Goal: Register for event/course

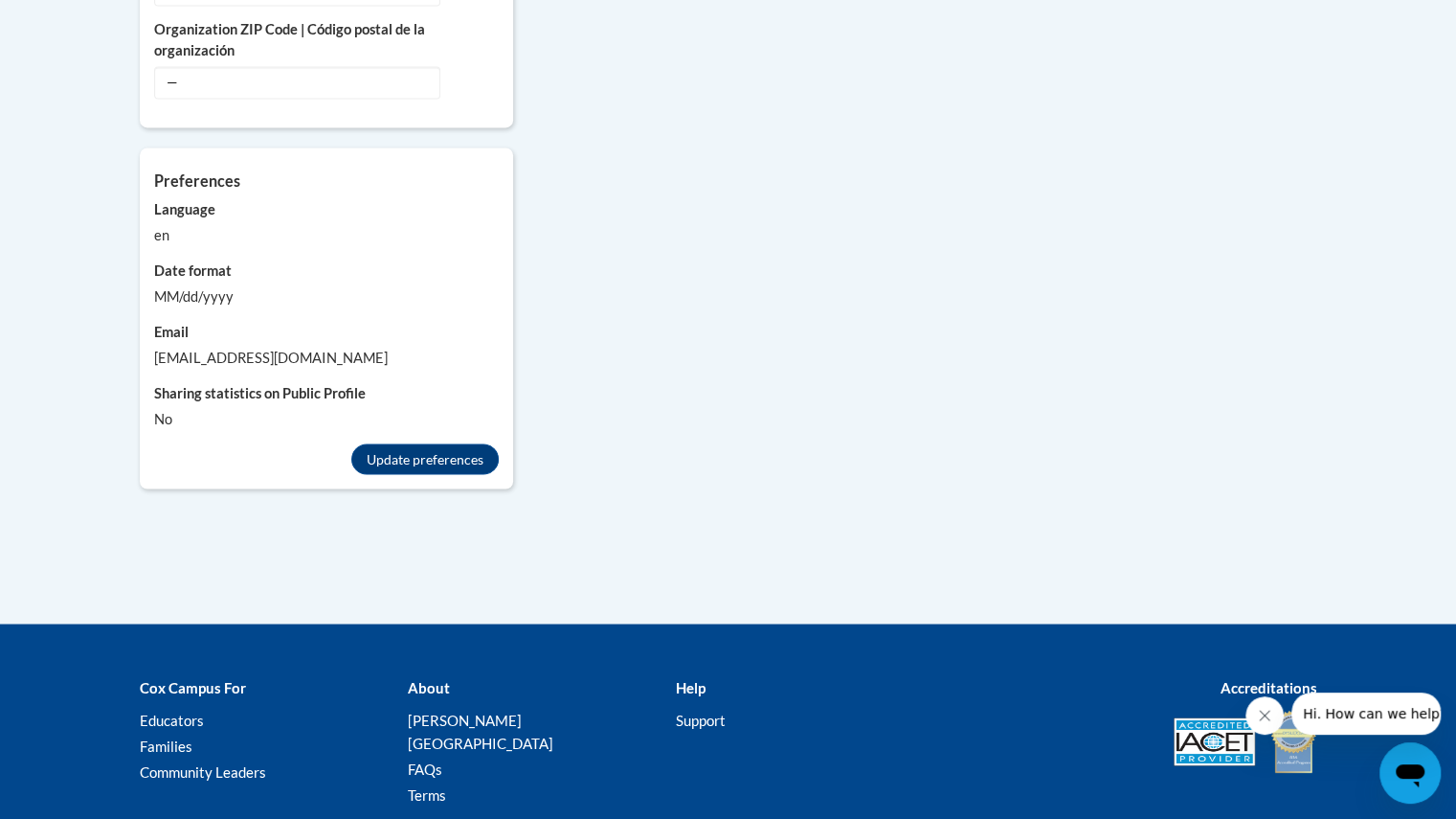
scroll to position [1812, 0]
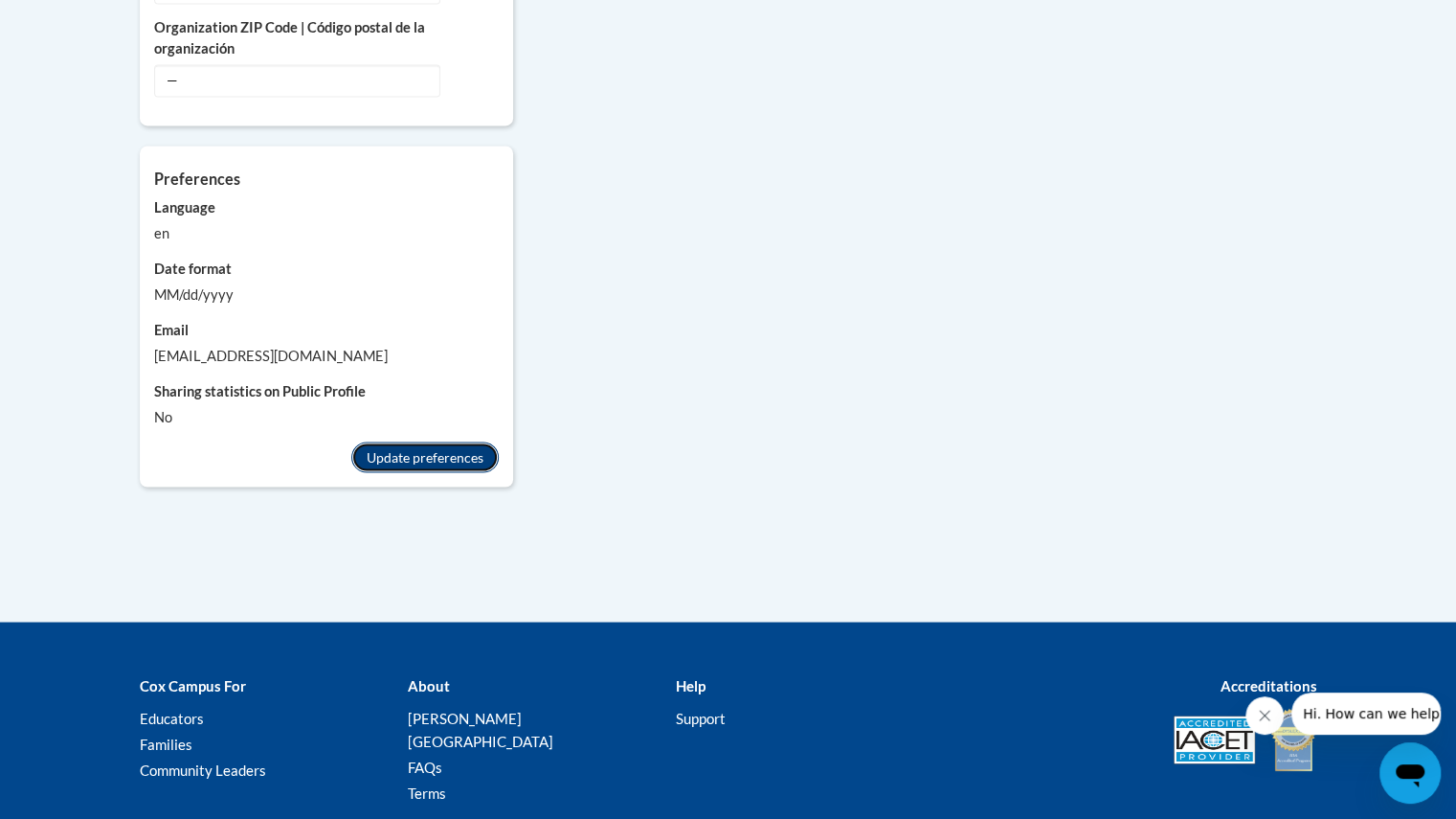
click at [406, 442] on button "Update preferences" at bounding box center [425, 457] width 148 height 31
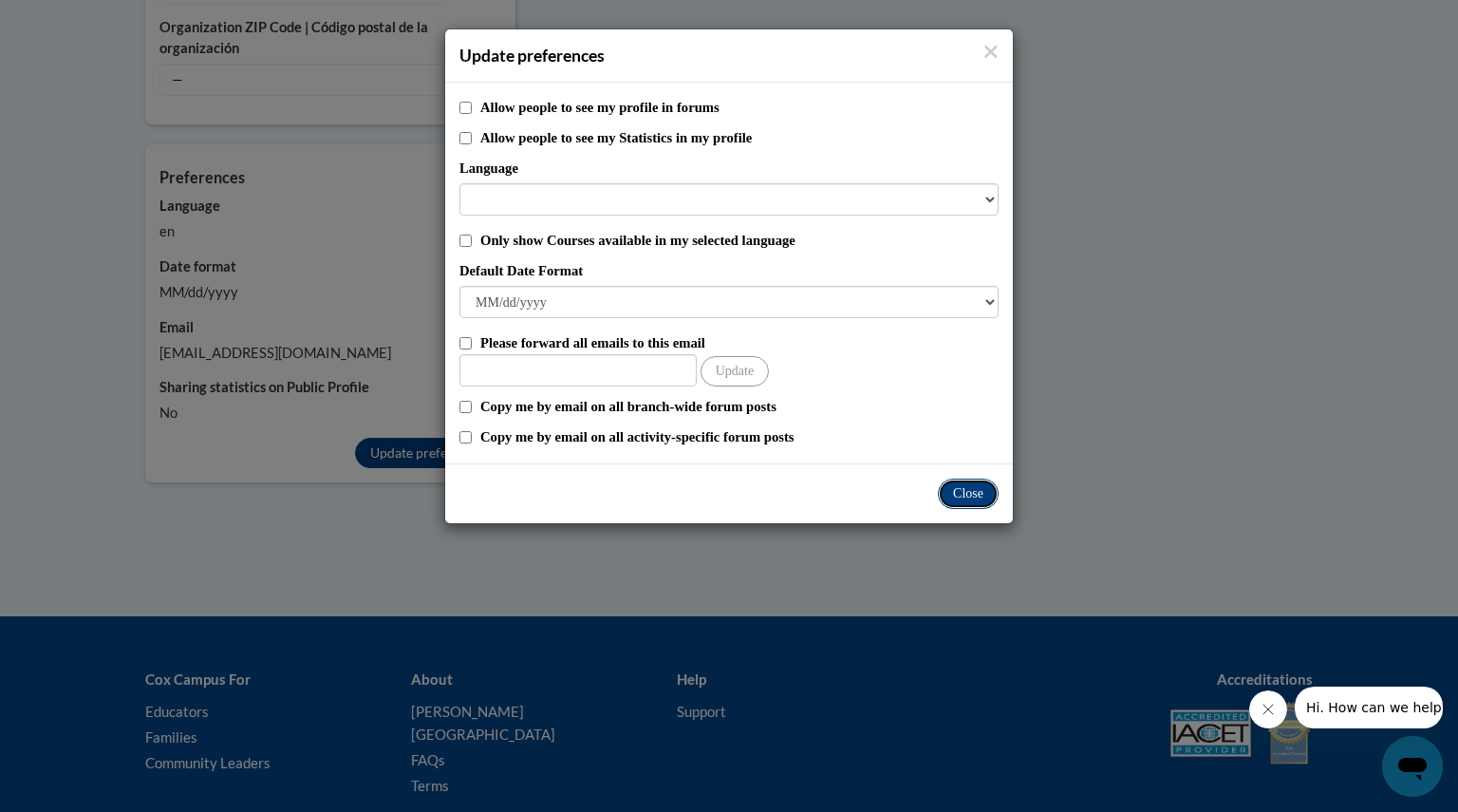
click at [982, 498] on button "Close" at bounding box center [969, 494] width 61 height 30
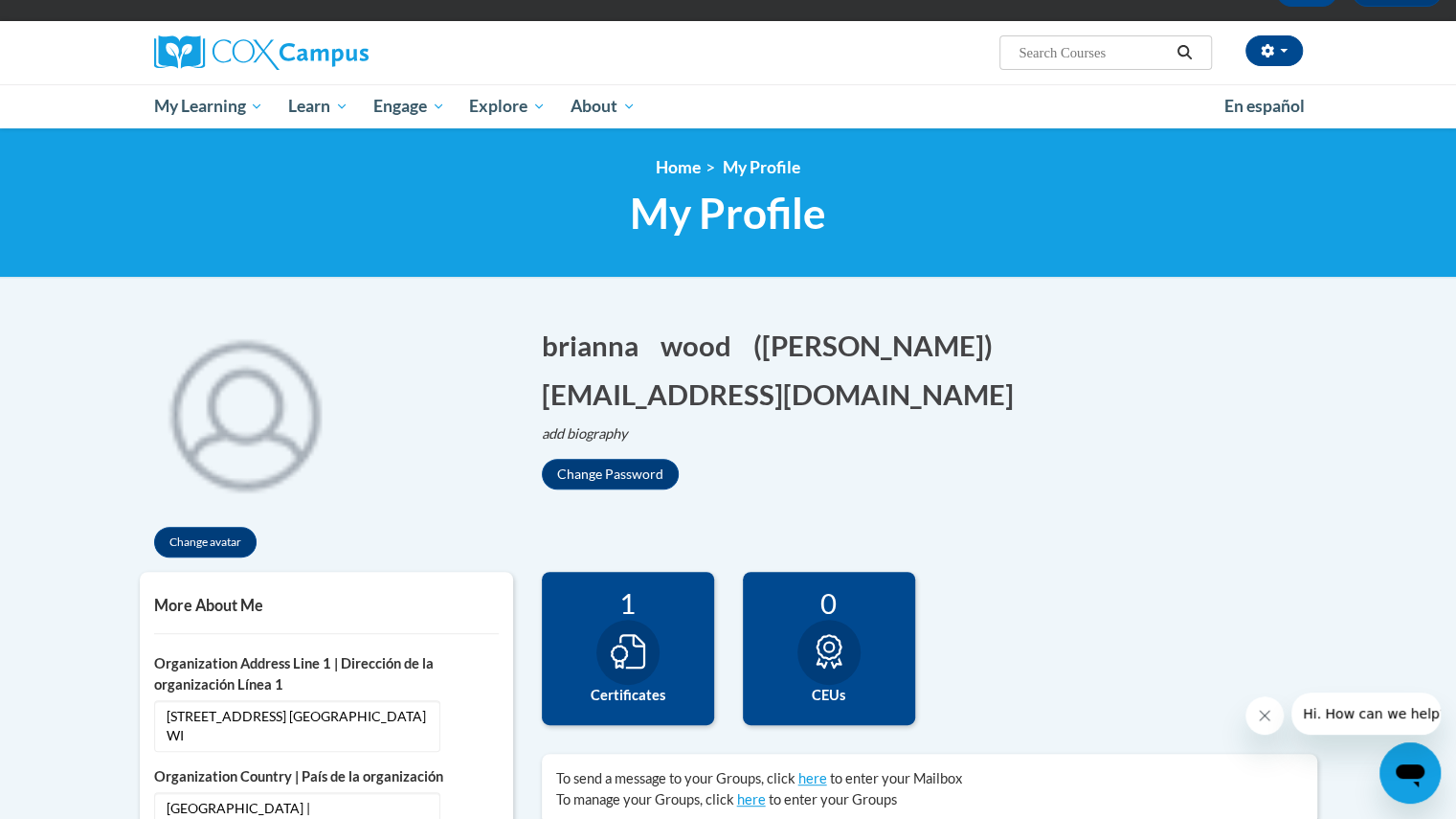
scroll to position [0, 0]
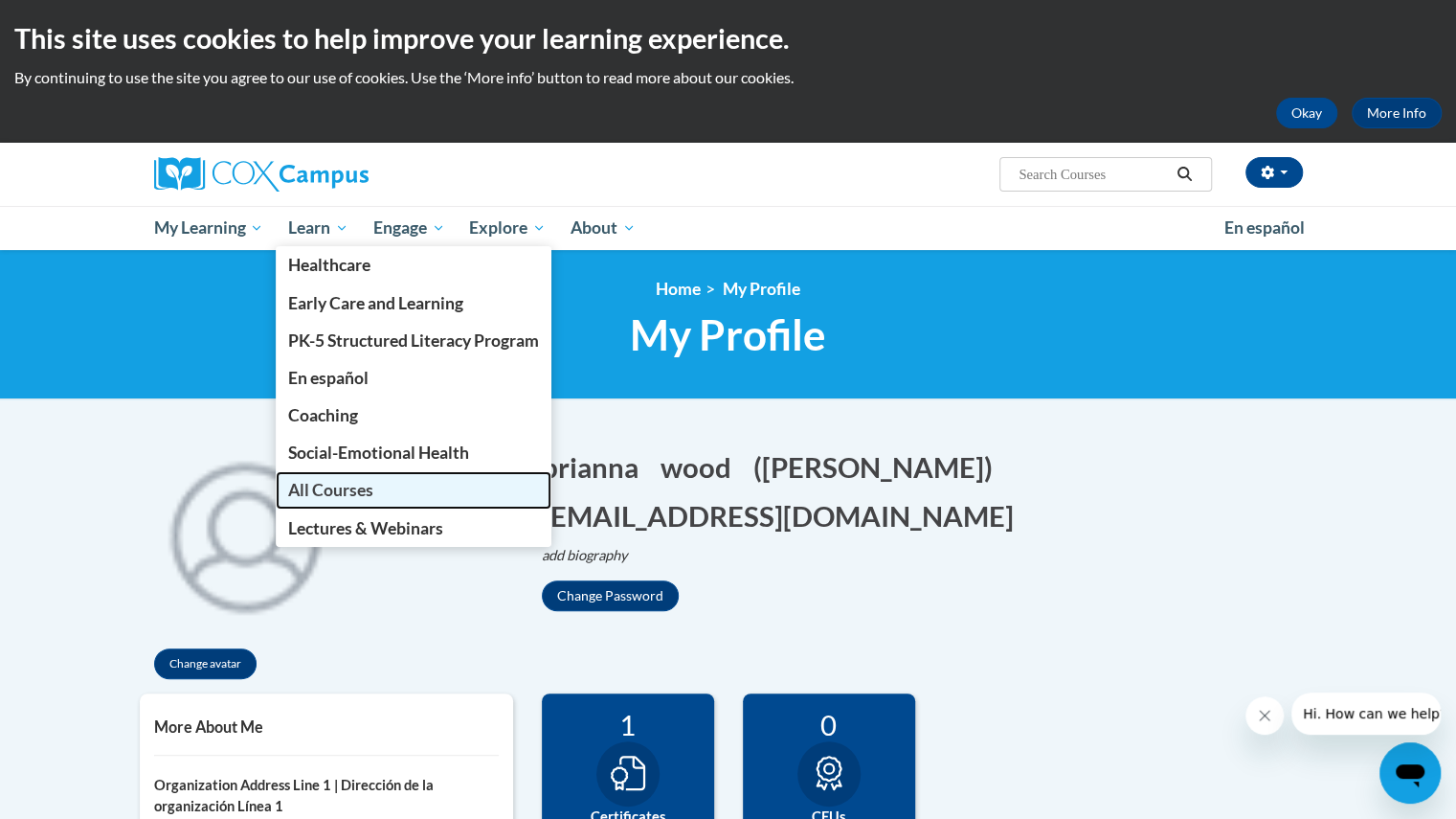
click at [316, 484] on span "All Courses" at bounding box center [330, 489] width 85 height 20
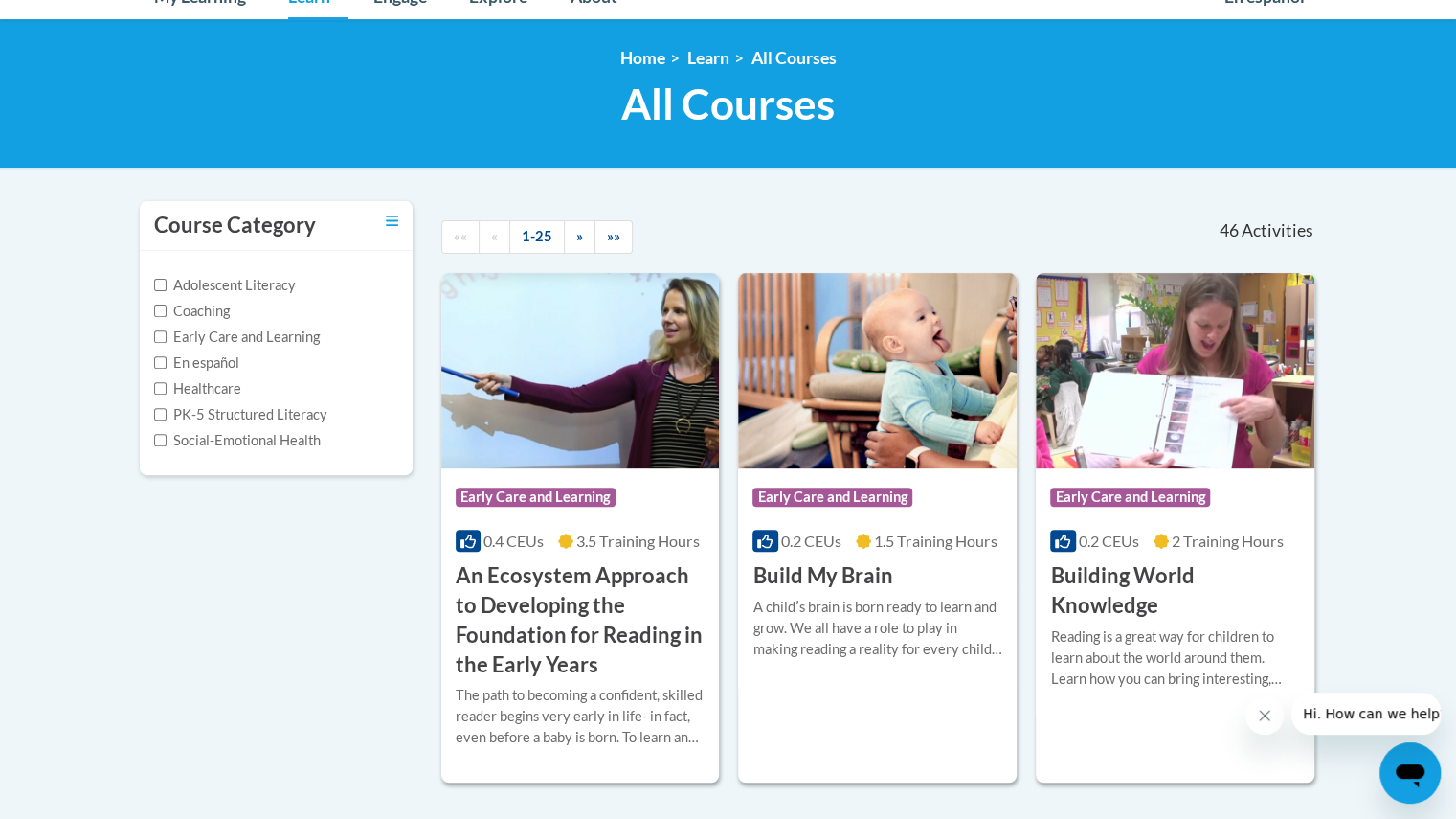
scroll to position [232, 0]
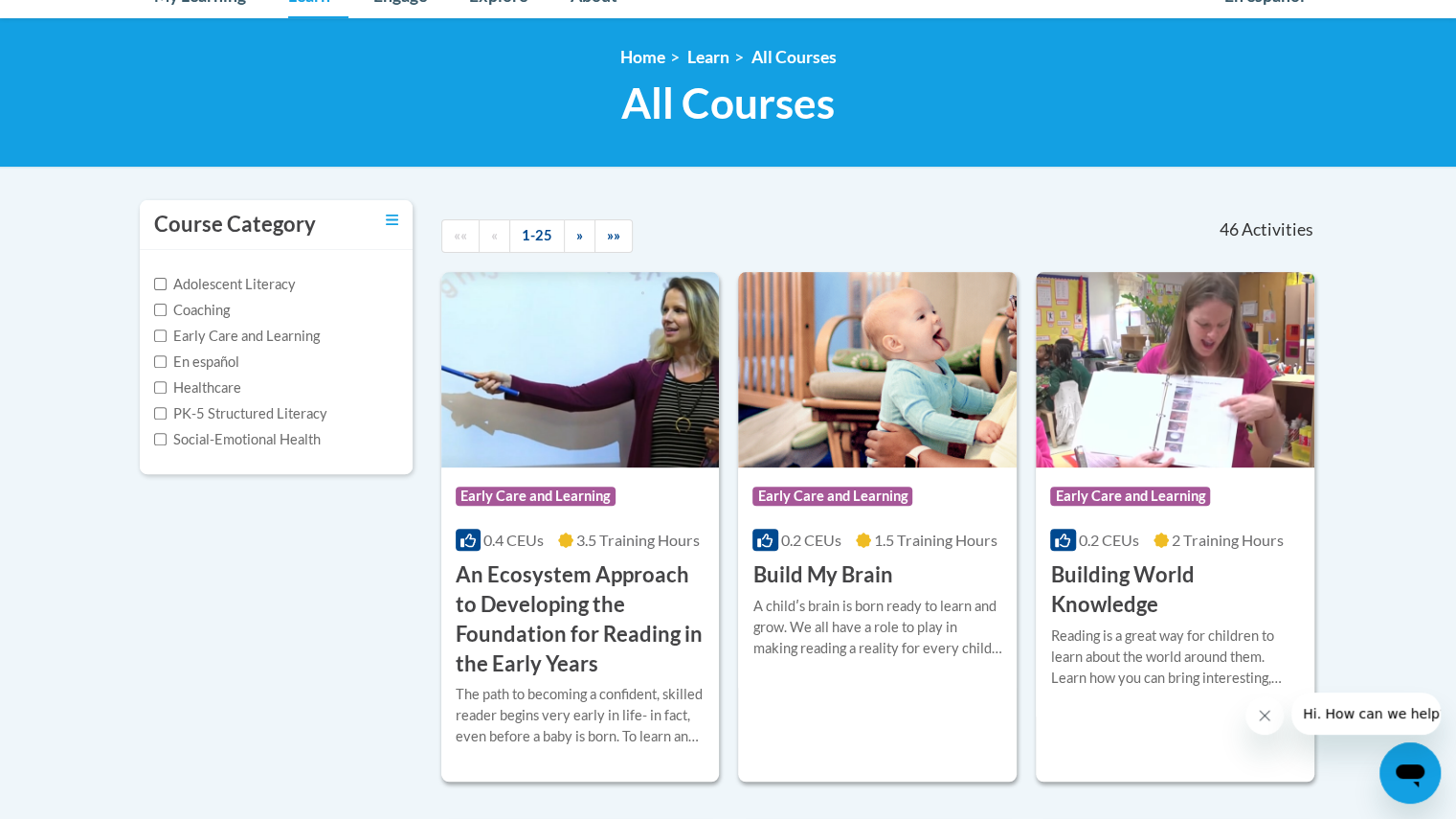
drag, startPoint x: 1216, startPoint y: 316, endPoint x: 1375, endPoint y: 265, distance: 167.0
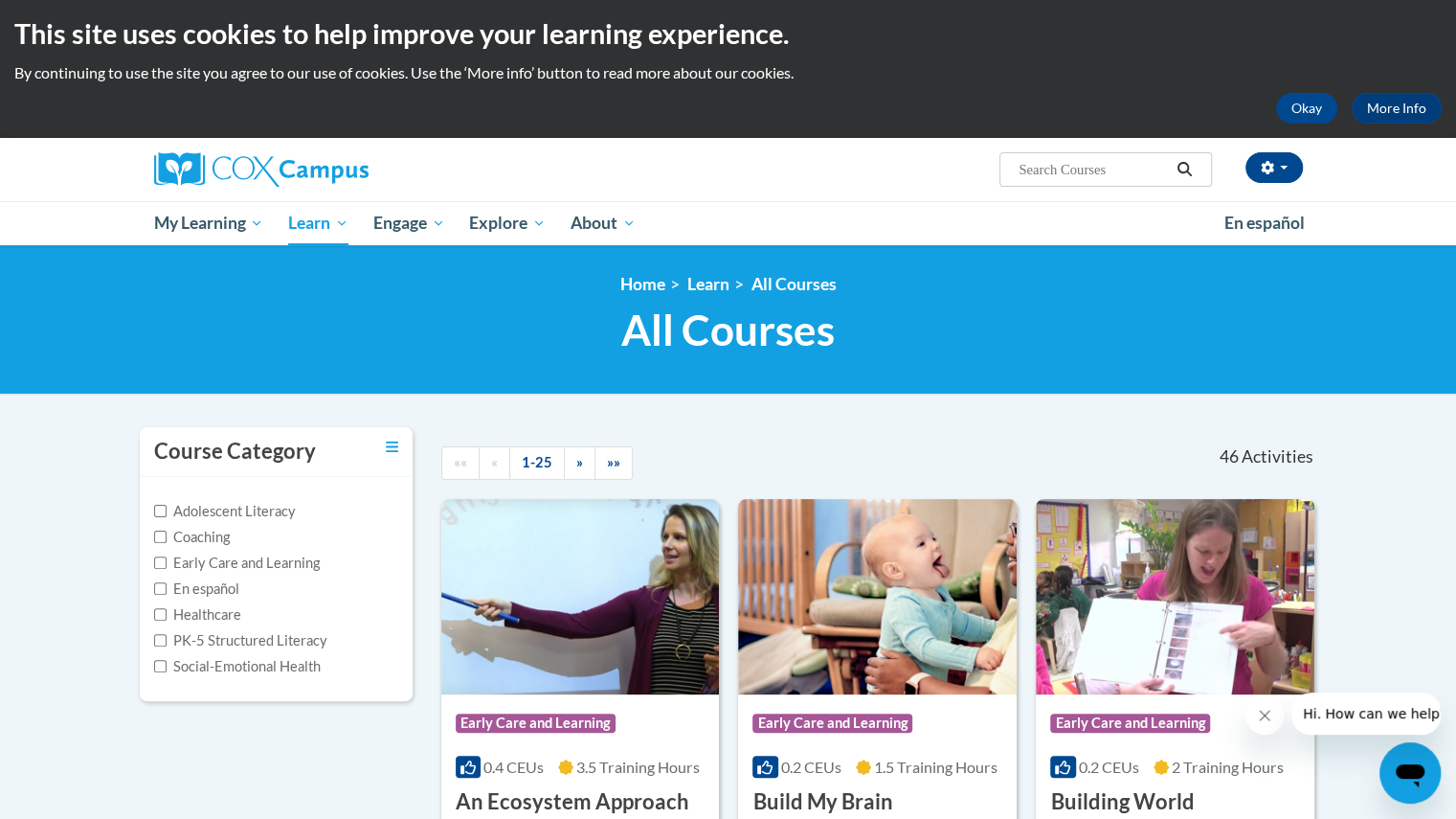
scroll to position [0, 0]
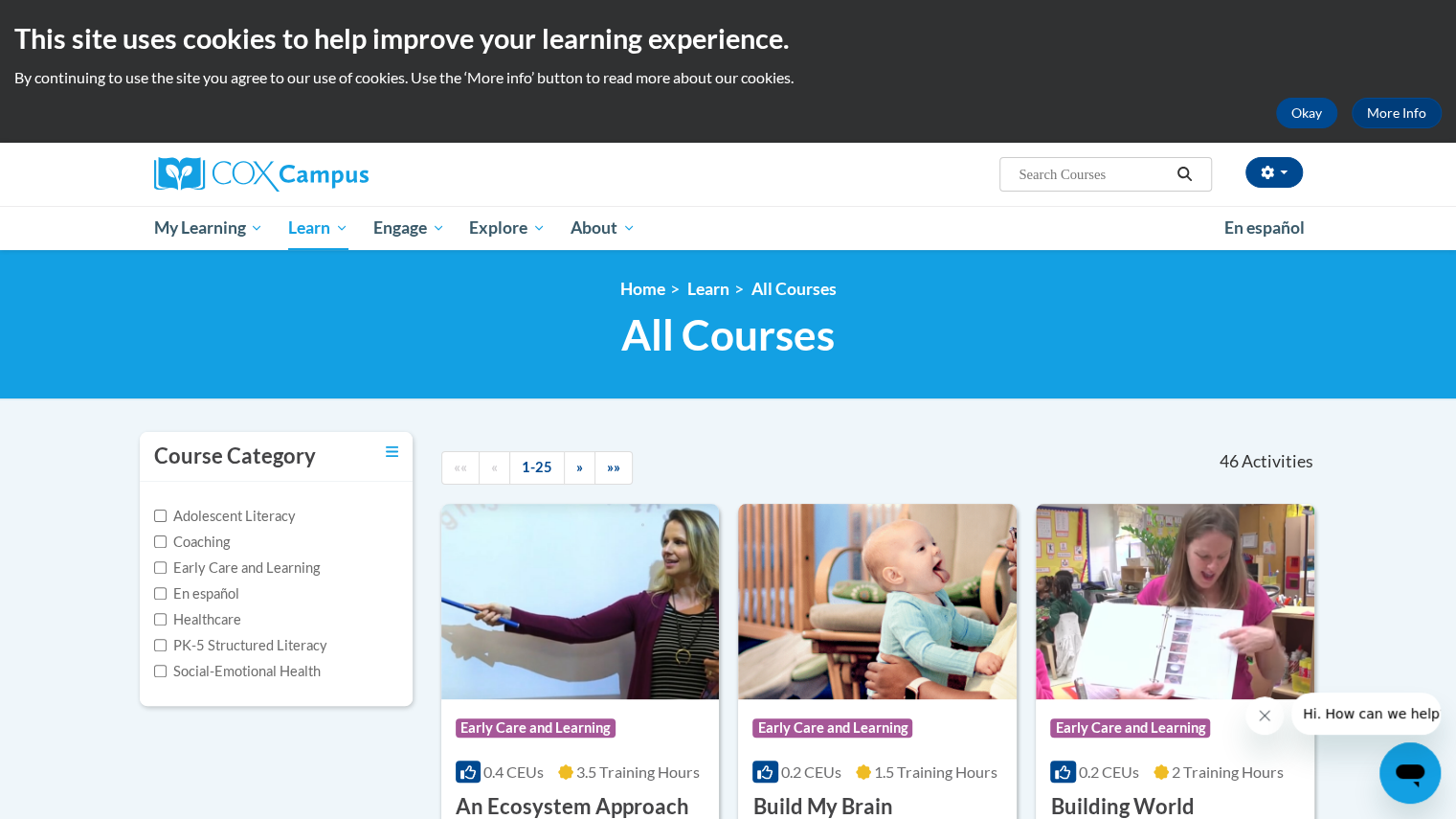
click at [1103, 171] on input "Search..." at bounding box center [1094, 174] width 153 height 23
type input "oral language is the foundation"
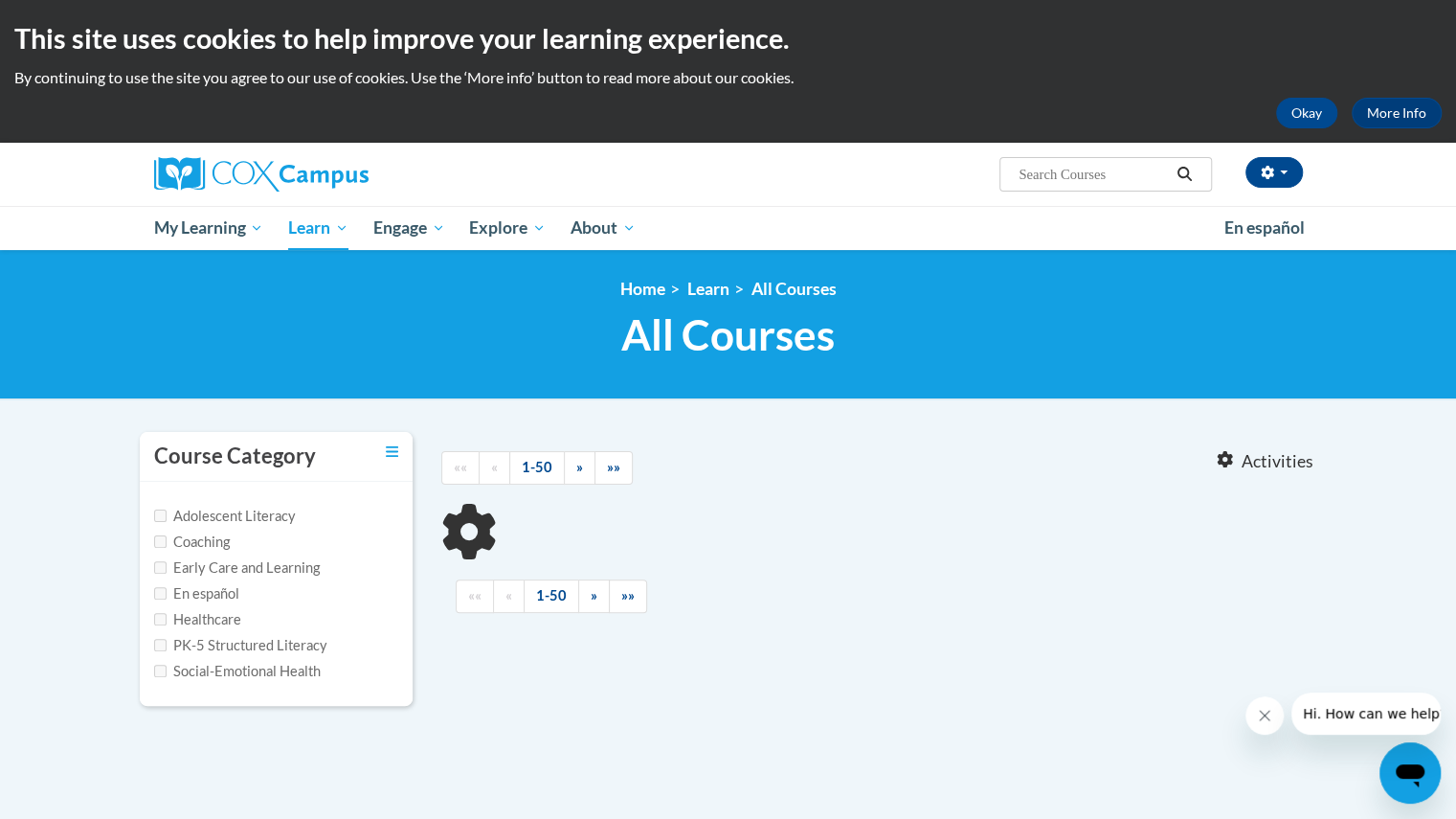
type input "oral language is the foundation"
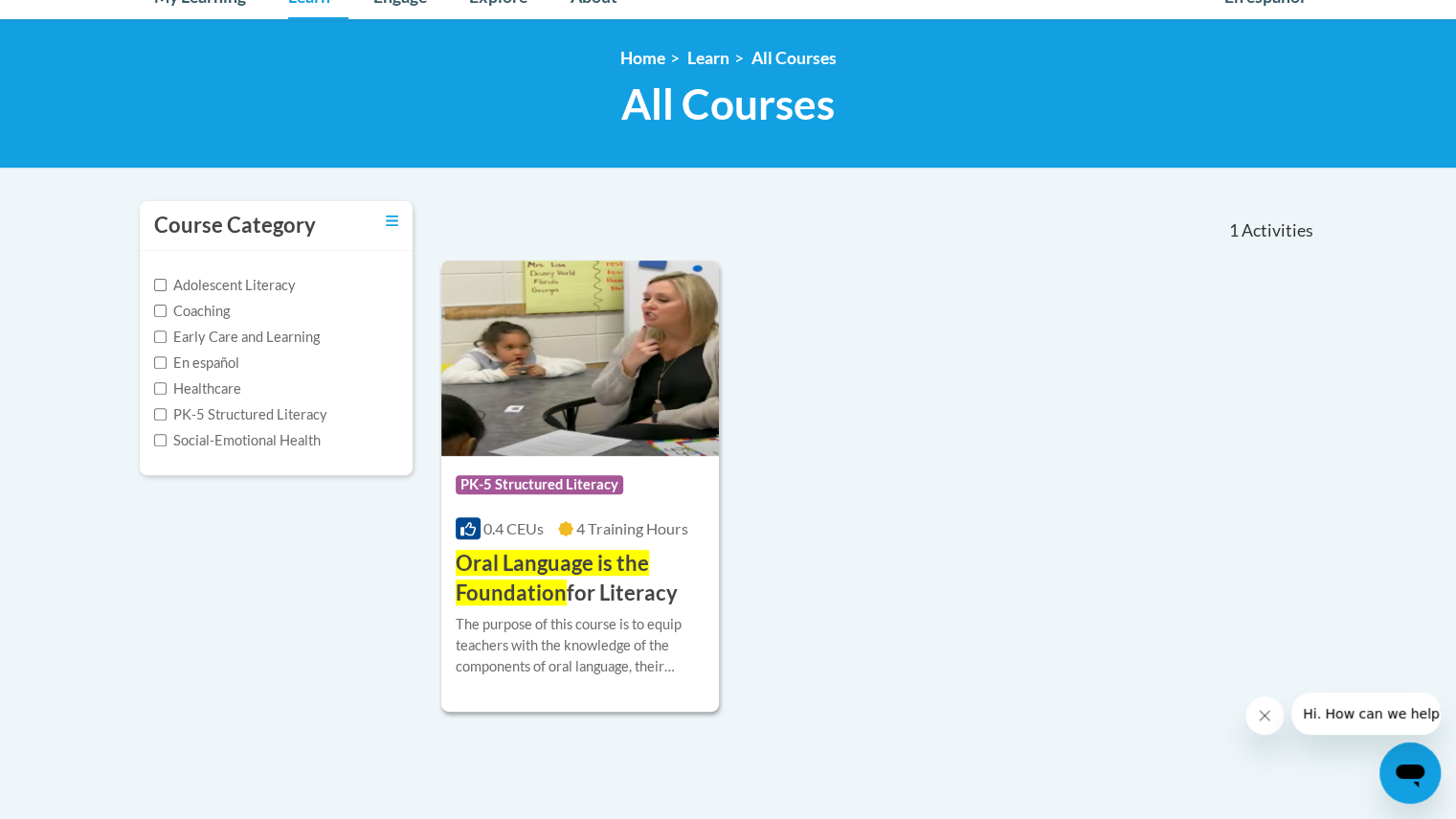
scroll to position [225, 0]
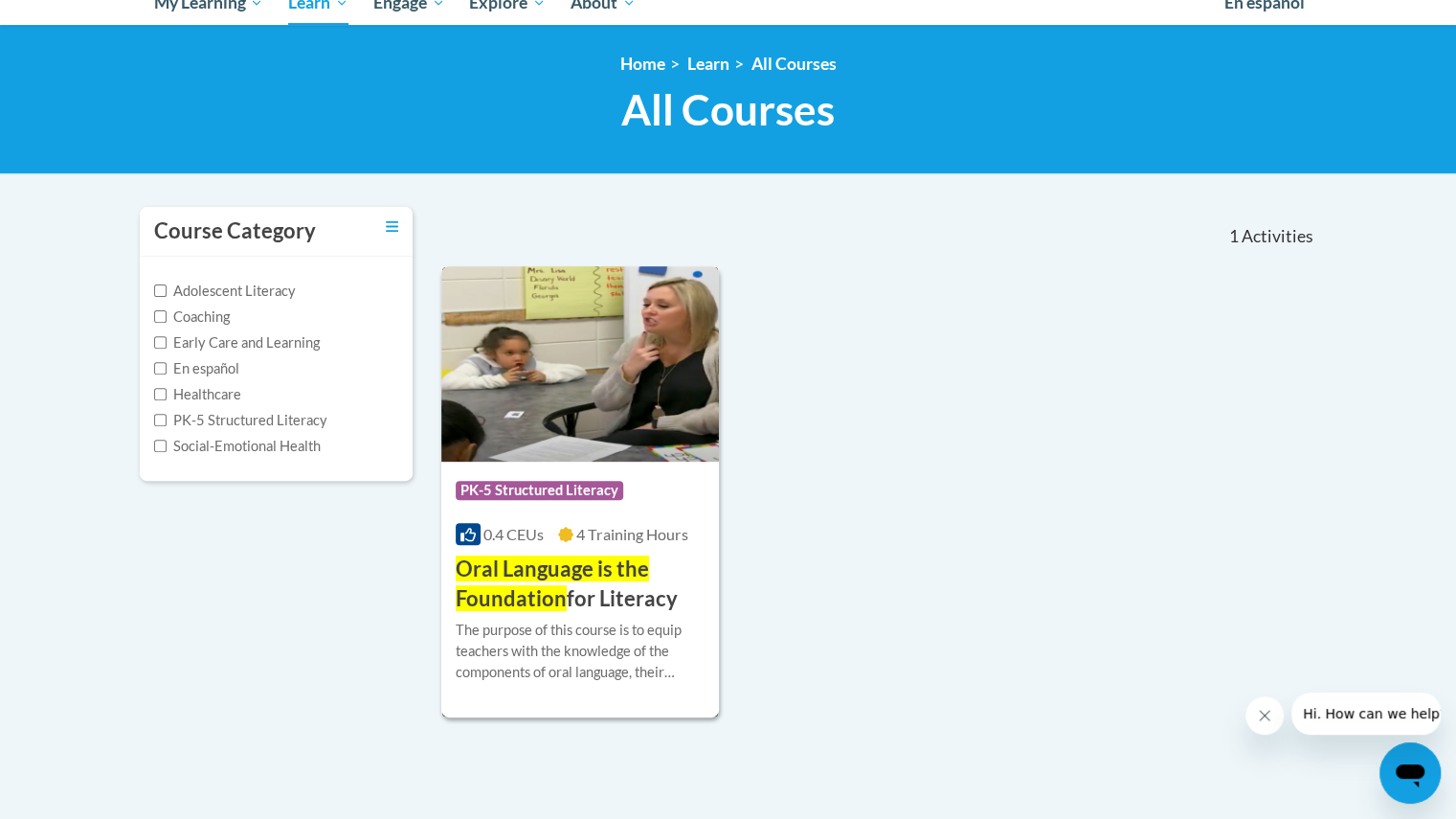
click at [601, 492] on span "PK-5 Structured Literacy" at bounding box center [539, 490] width 168 height 19
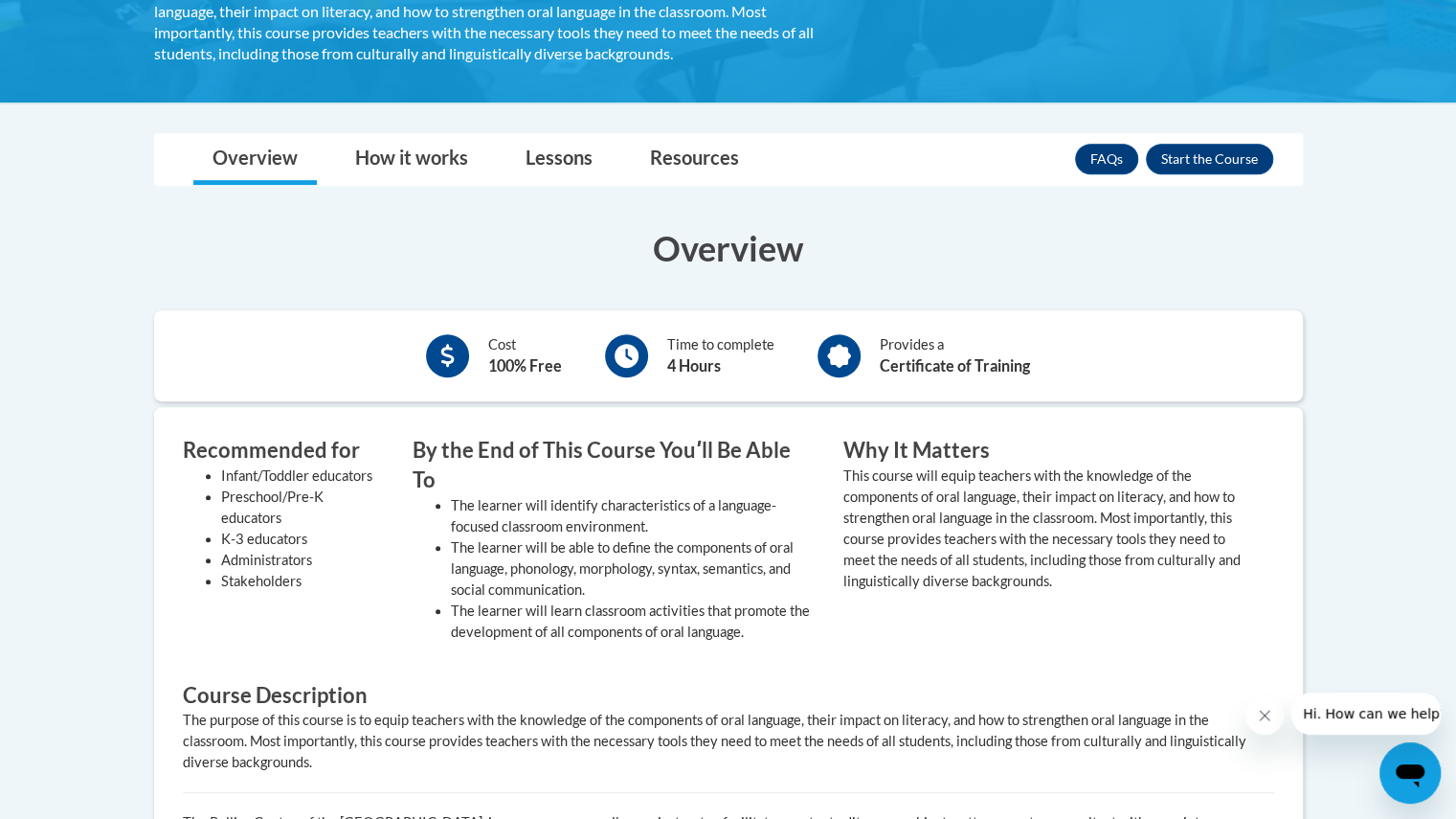
scroll to position [473, 0]
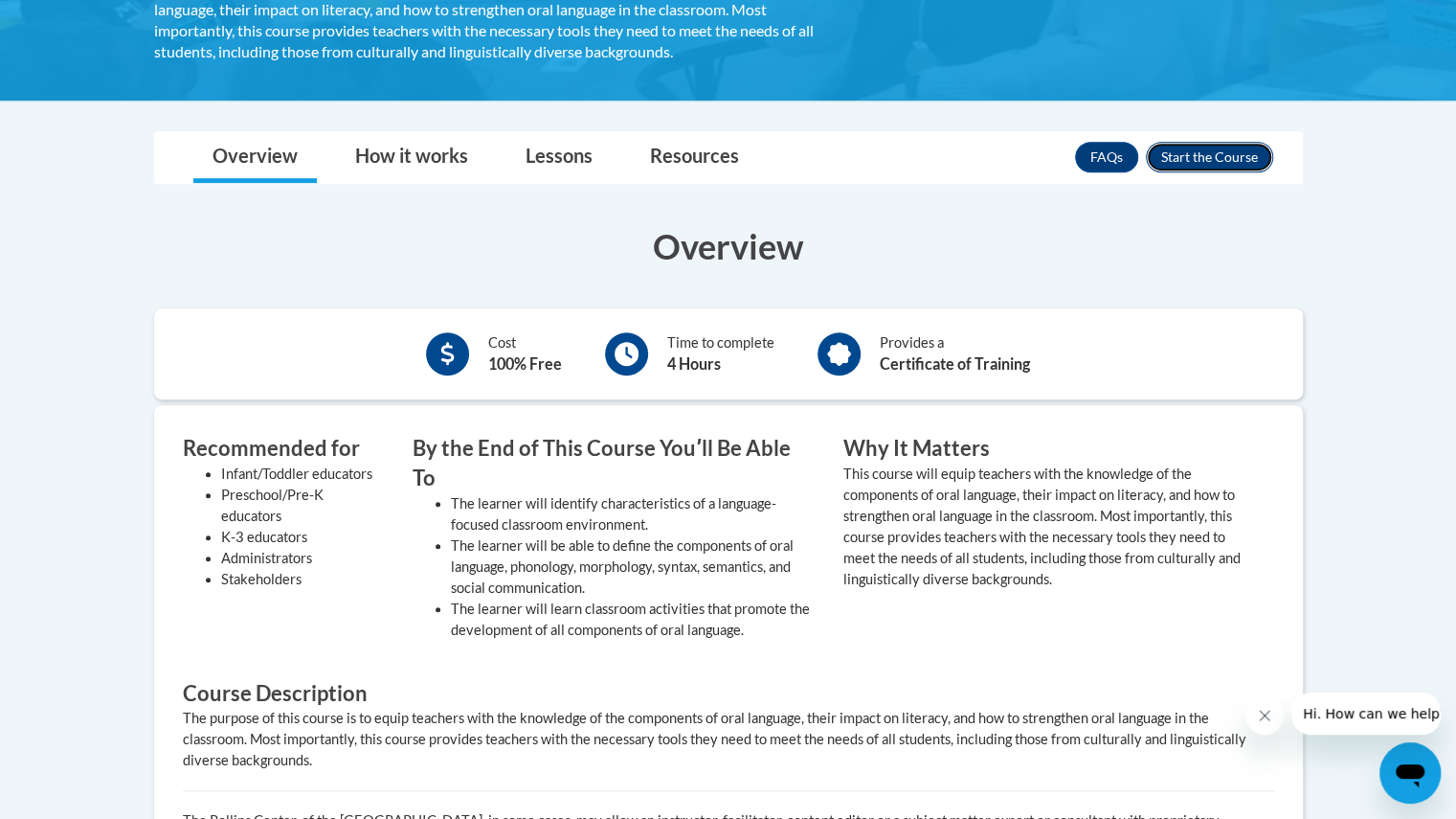
click at [1191, 166] on button "Enroll" at bounding box center [1210, 157] width 127 height 31
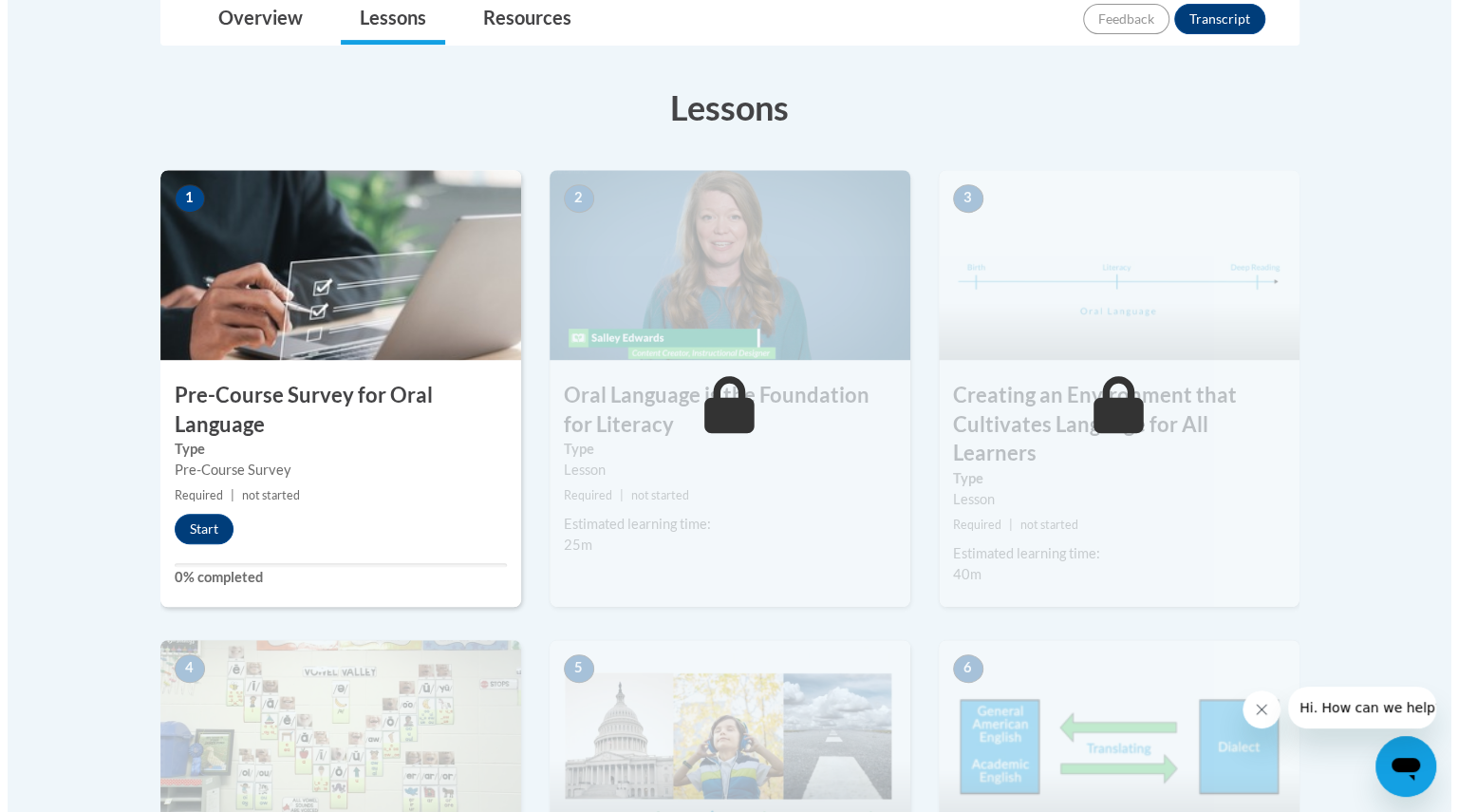
scroll to position [469, 0]
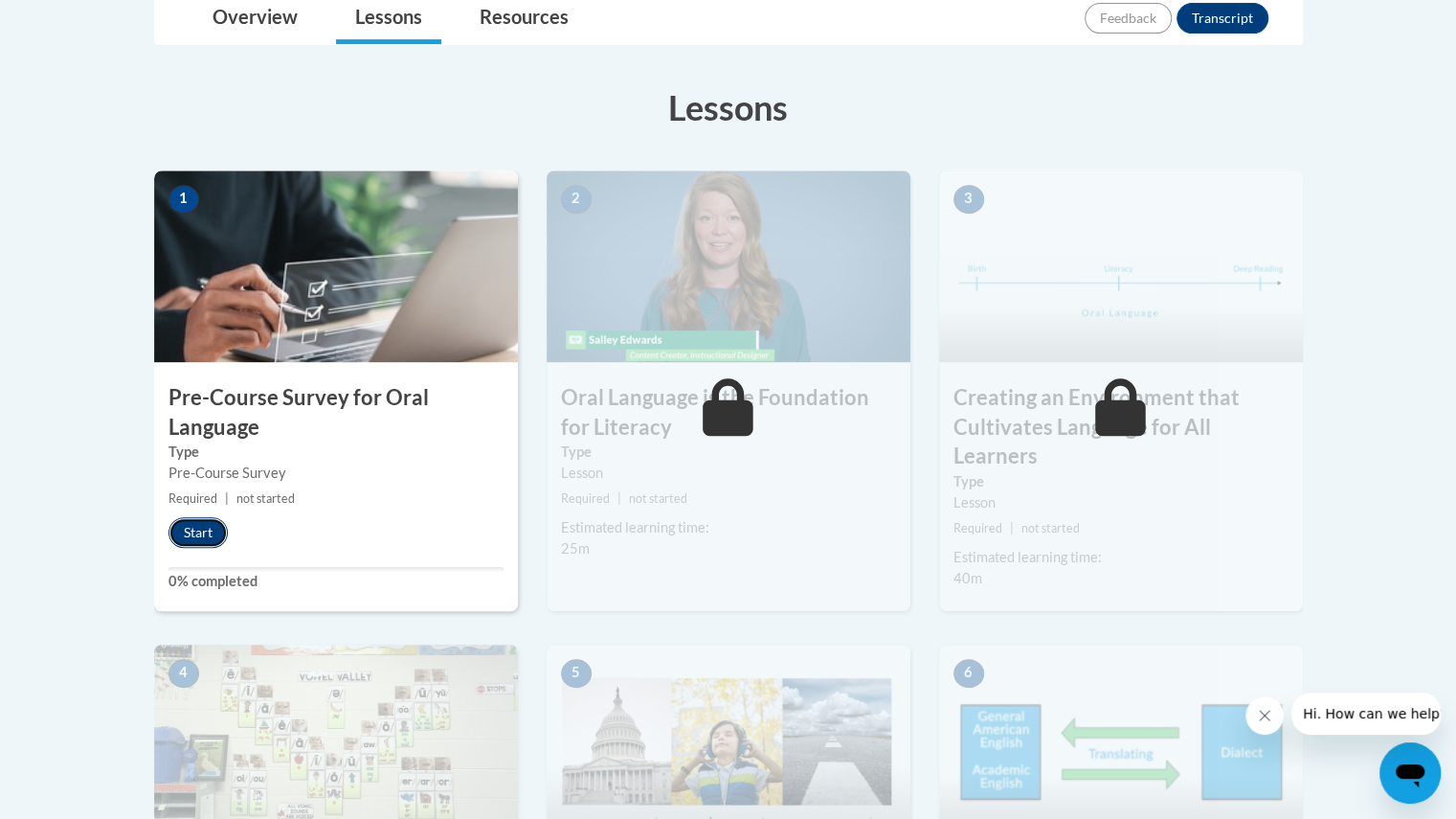
click at [192, 529] on button "Start" at bounding box center [198, 533] width 59 height 31
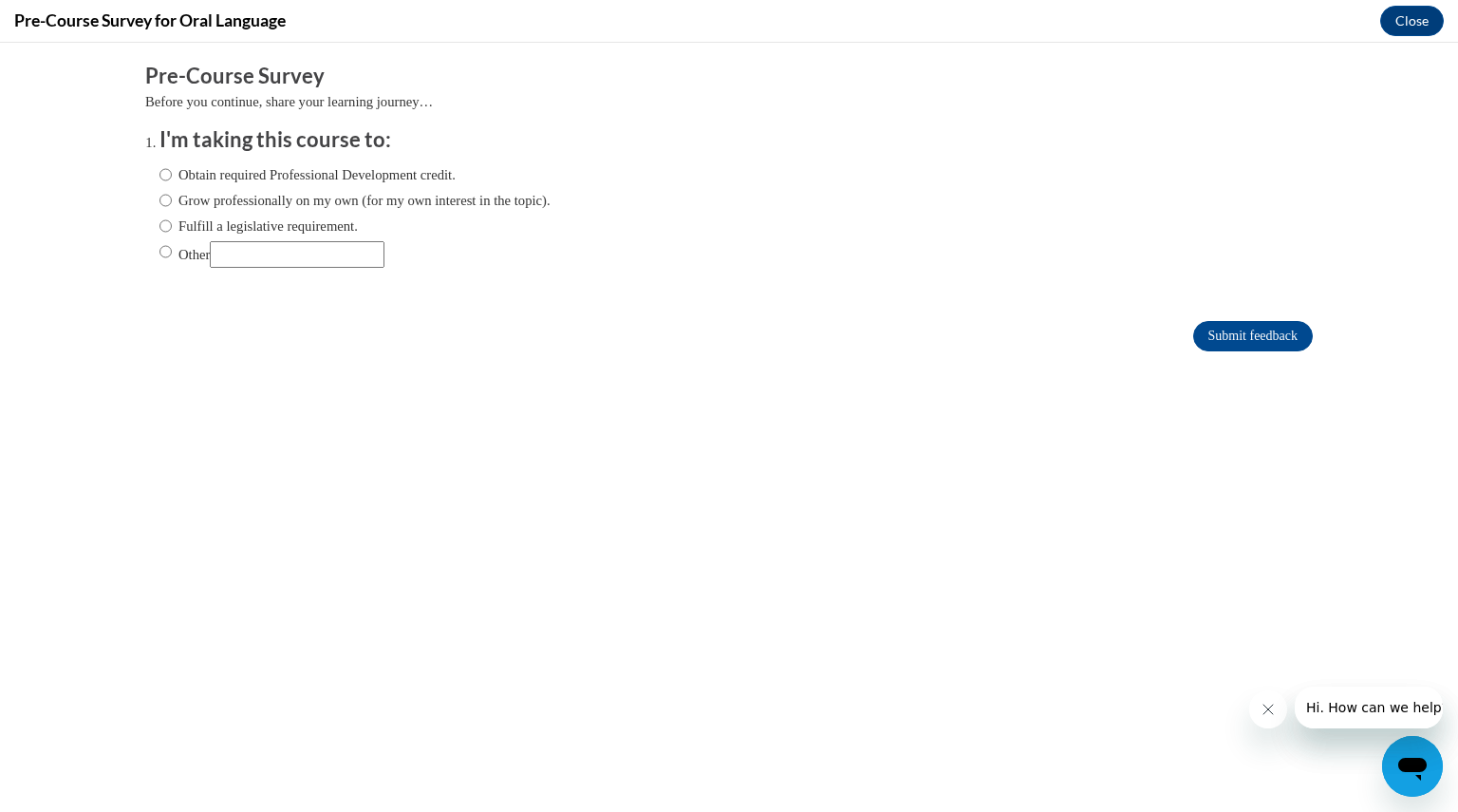
scroll to position [0, 0]
click at [160, 174] on input "Obtain required Professional Development credit." at bounding box center [165, 175] width 12 height 21
radio input "true"
click at [160, 197] on input "Grow professionally on my own (for my own interest in the topic)." at bounding box center [165, 200] width 12 height 21
radio input "true"
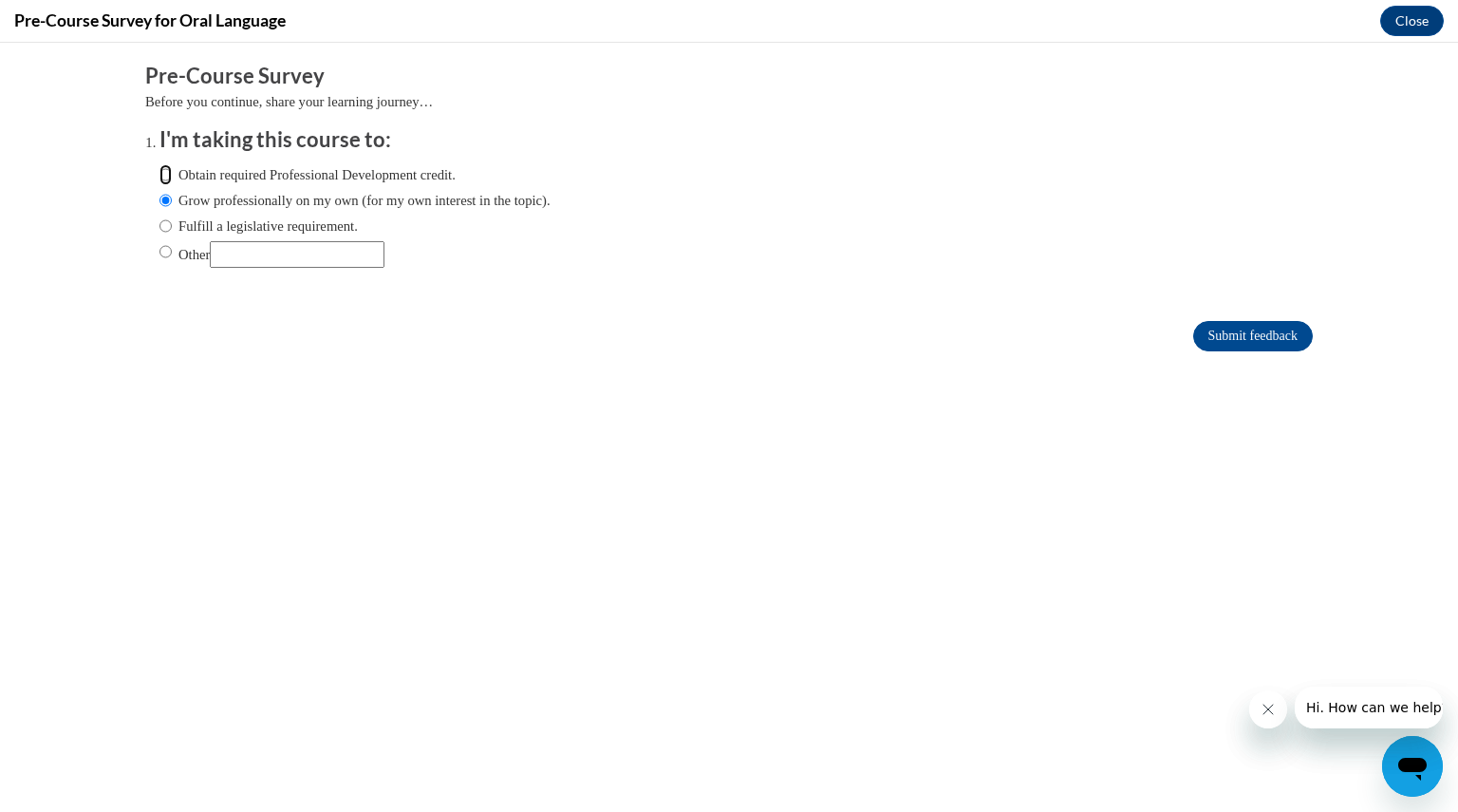
click at [160, 172] on input "Obtain required Professional Development credit." at bounding box center [165, 175] width 12 height 21
radio input "true"
click at [160, 223] on input "Fulfill a legislative requirement." at bounding box center [165, 226] width 12 height 21
radio input "true"
click at [1218, 334] on input "Submit feedback" at bounding box center [1254, 336] width 120 height 30
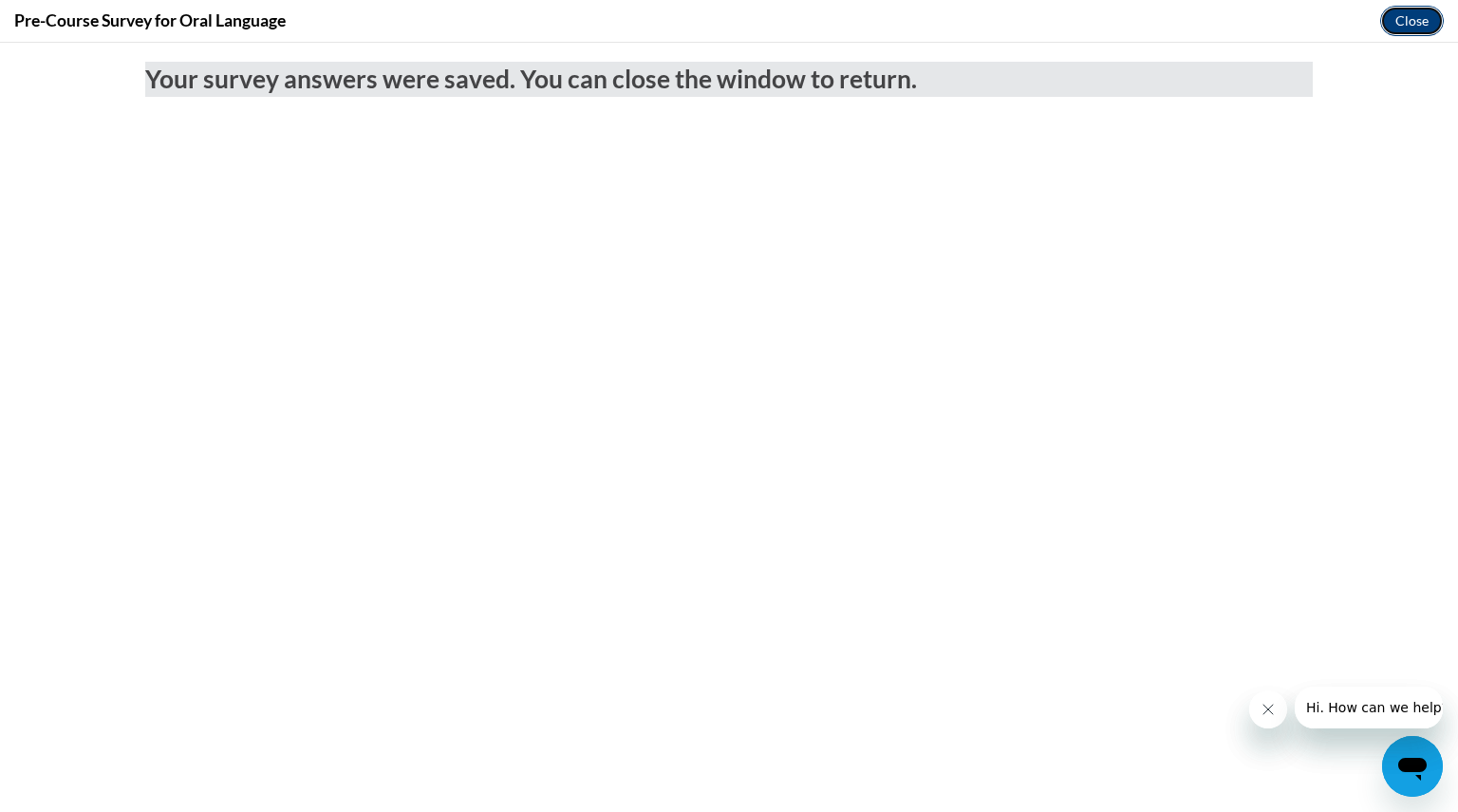
click at [1409, 18] on button "Close" at bounding box center [1411, 21] width 64 height 30
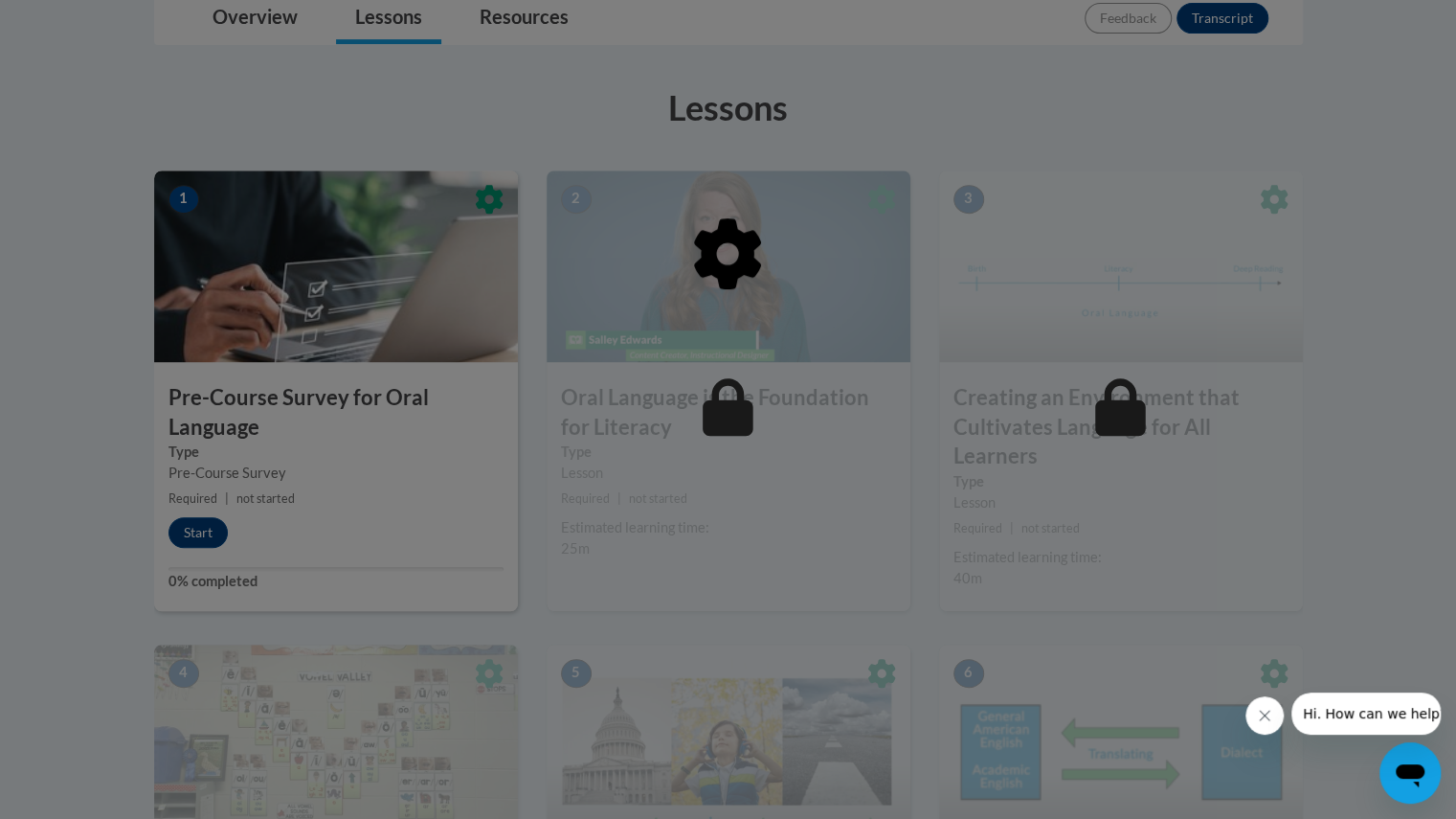
click at [189, 533] on div at bounding box center [729, 353] width 1149 height 364
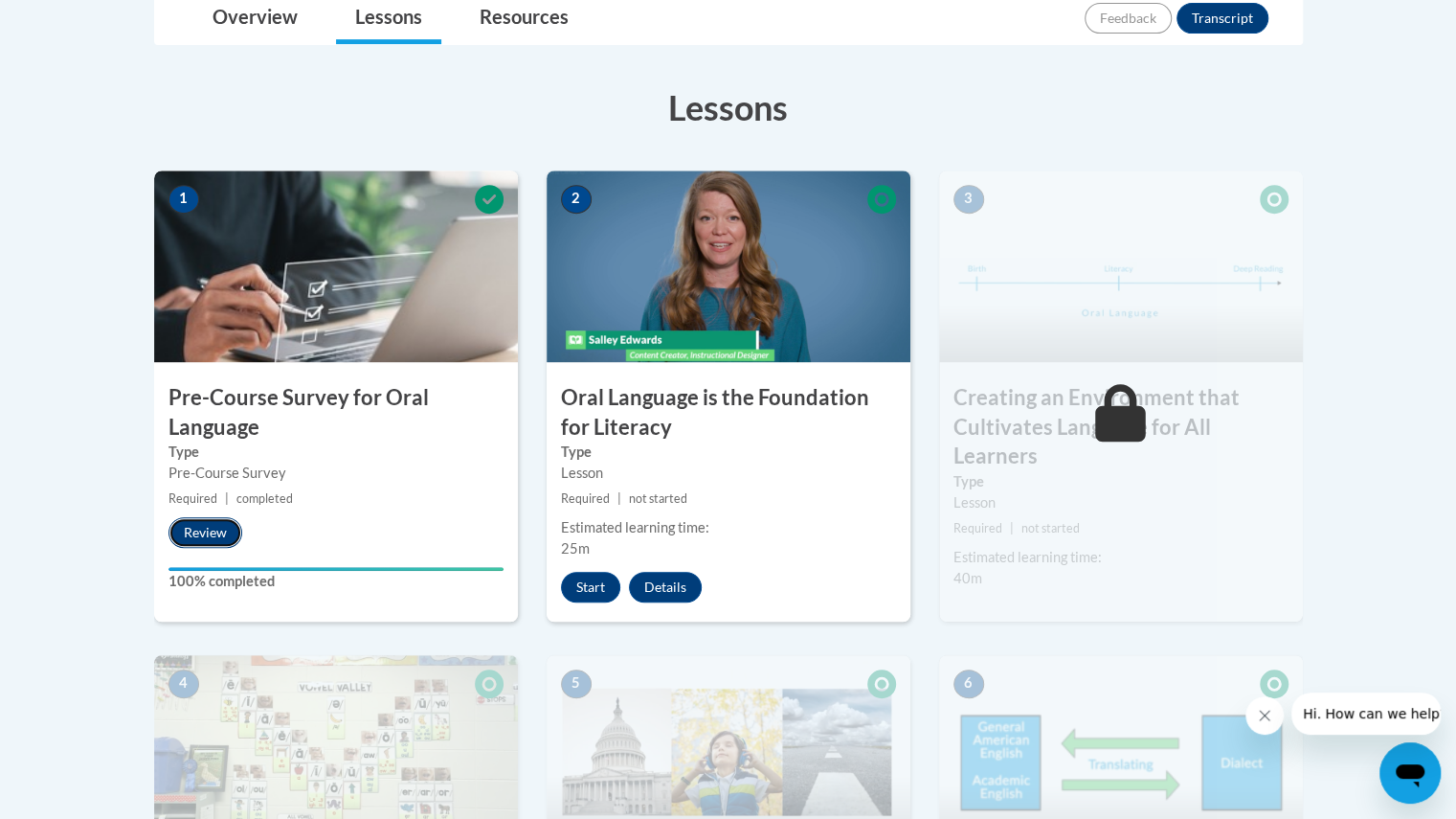
click at [207, 531] on button "Review" at bounding box center [205, 533] width 74 height 31
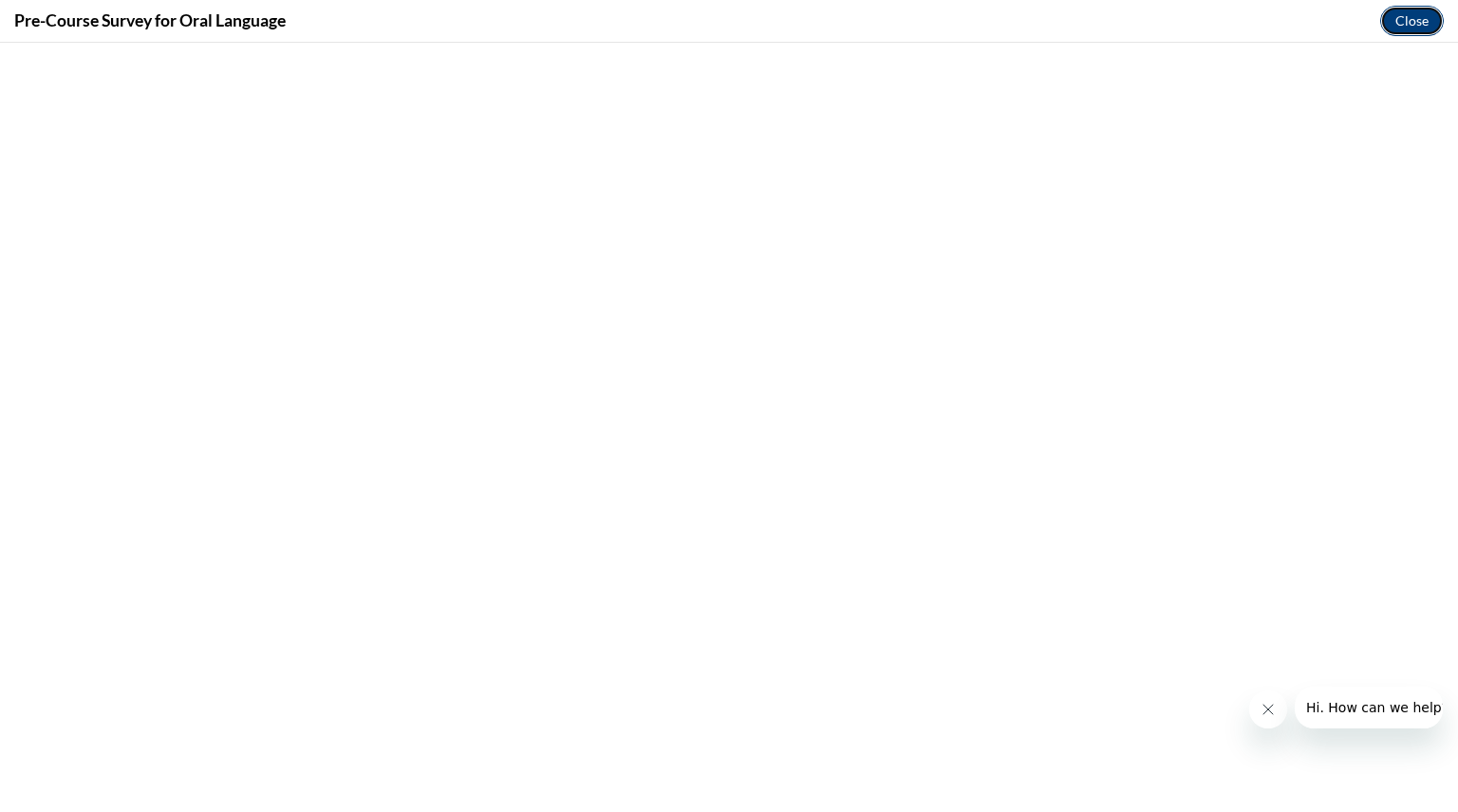
click at [1414, 20] on button "Close" at bounding box center [1411, 21] width 64 height 30
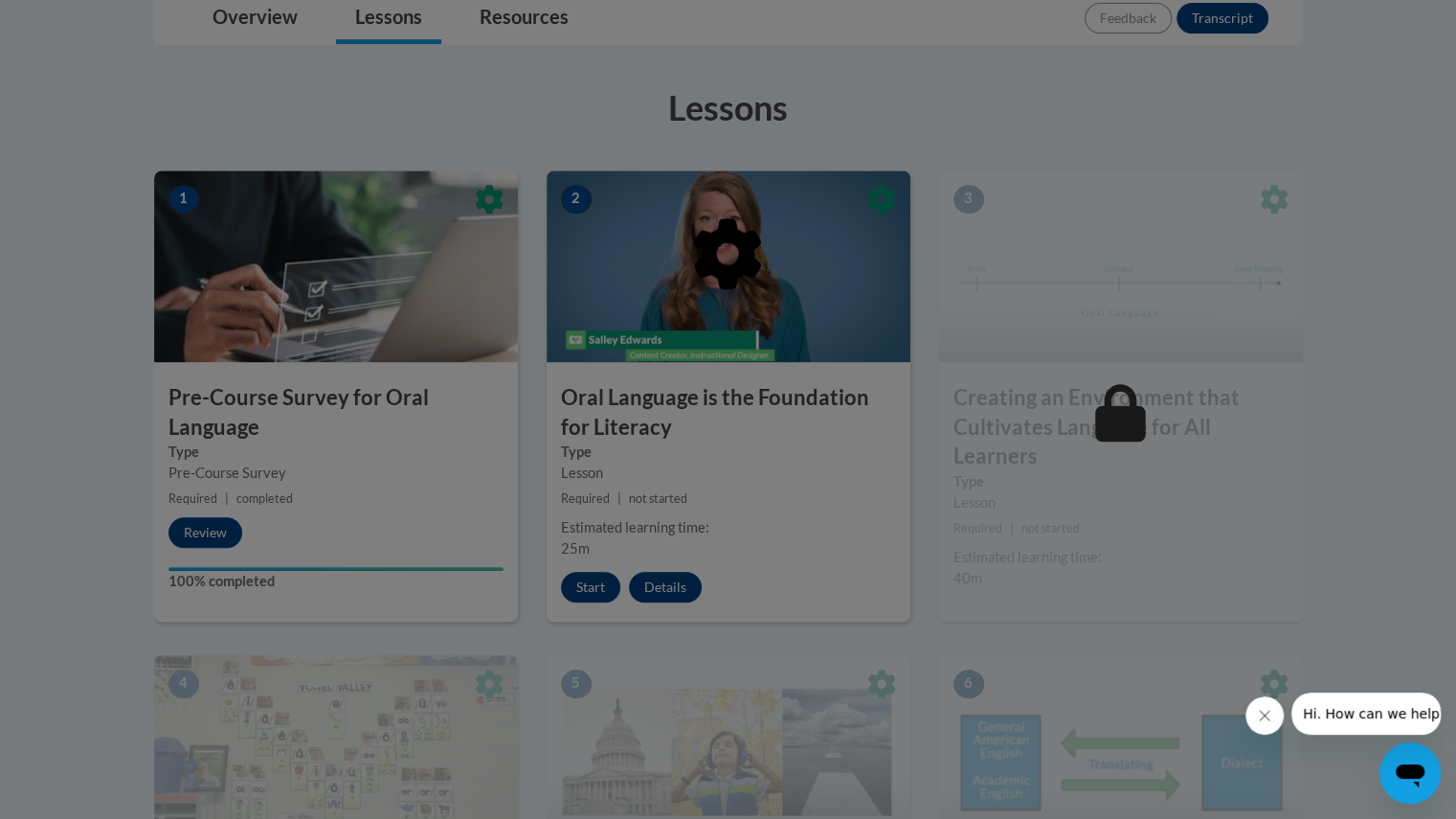
click at [602, 577] on div at bounding box center [728, 409] width 1456 height 819
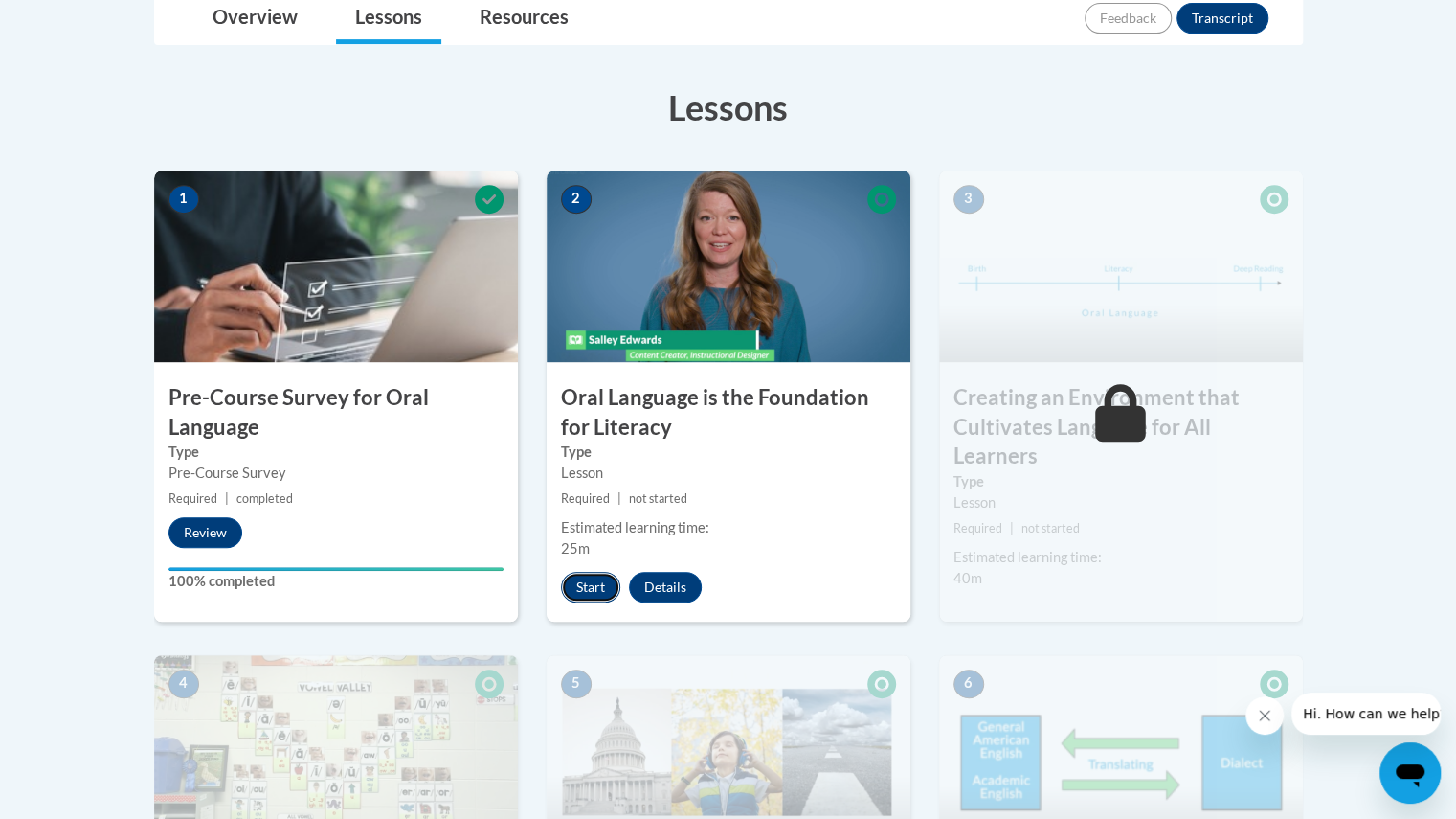
click at [592, 587] on button "Start" at bounding box center [591, 587] width 59 height 31
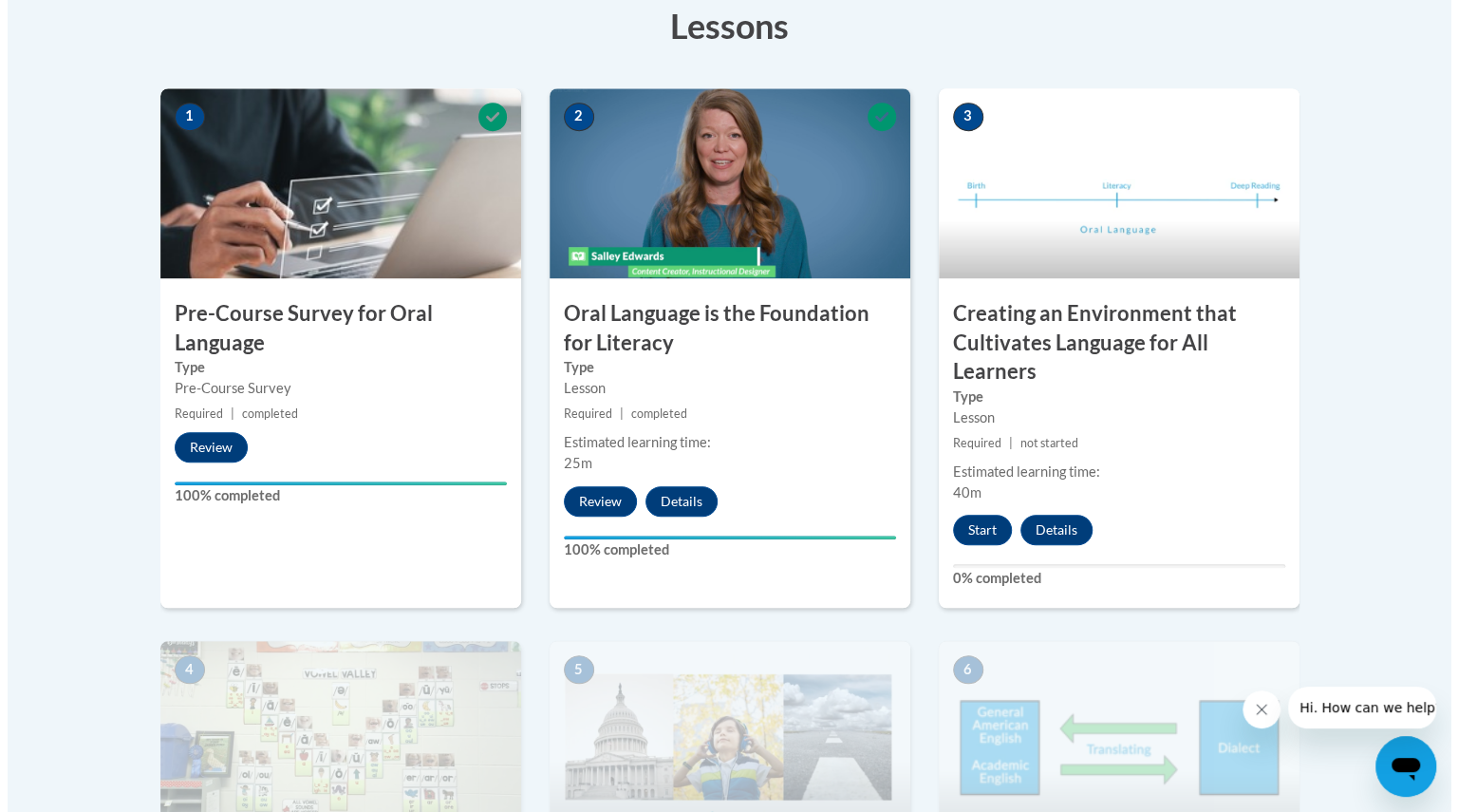
scroll to position [549, 0]
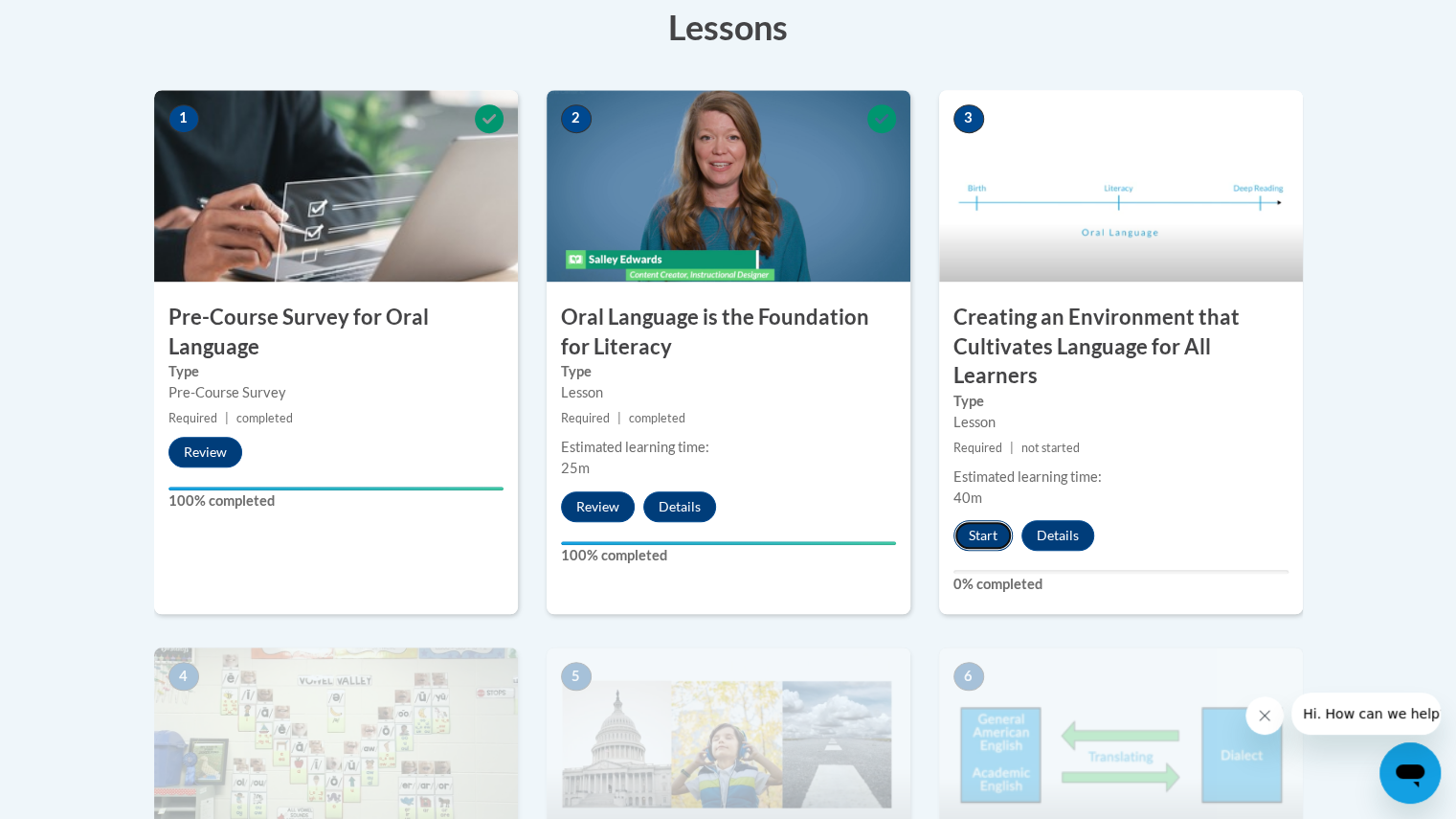
click at [985, 540] on button "Start" at bounding box center [984, 535] width 59 height 31
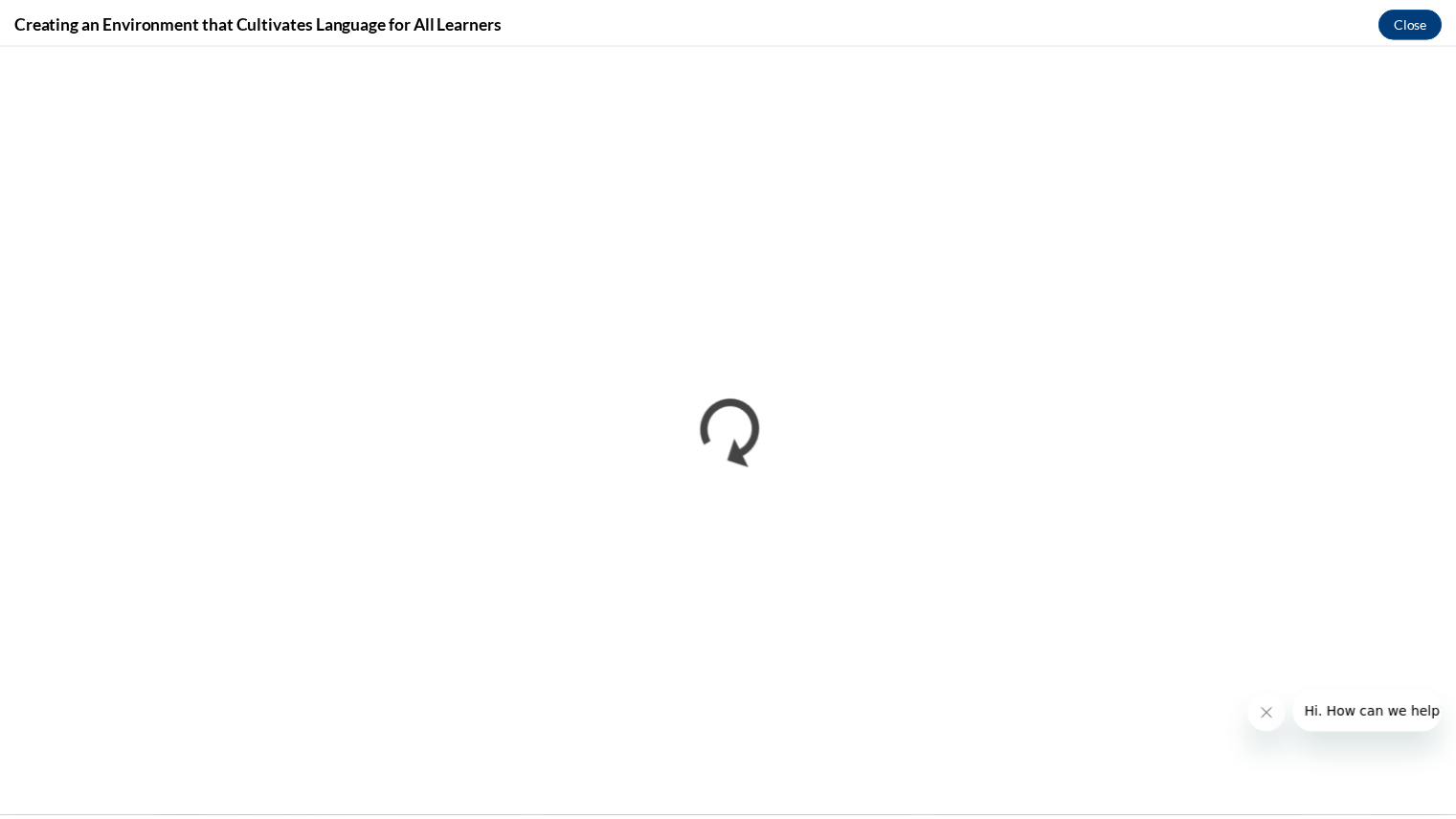
scroll to position [0, 0]
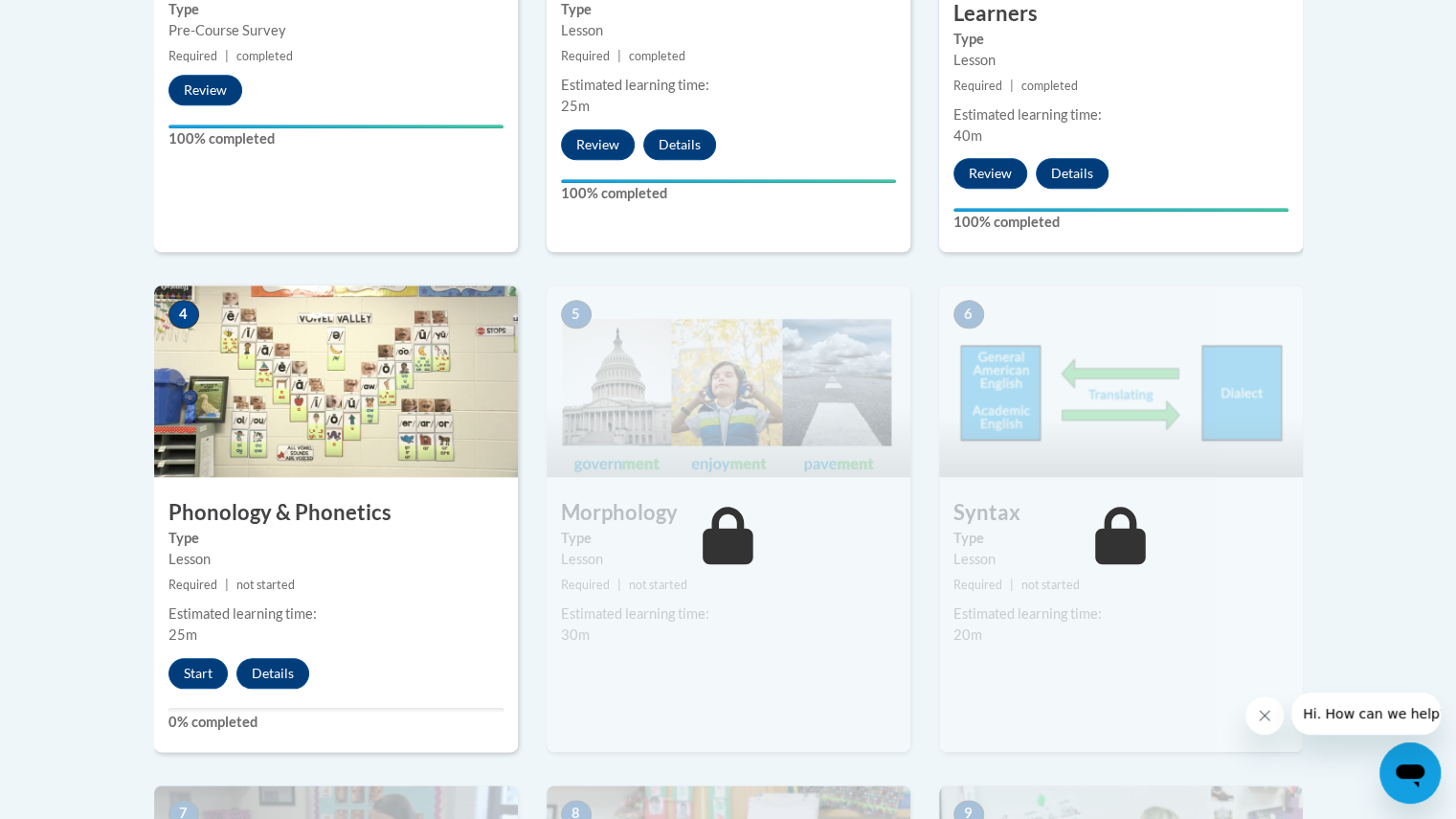
scroll to position [1044, 0]
